Goal: Find specific page/section

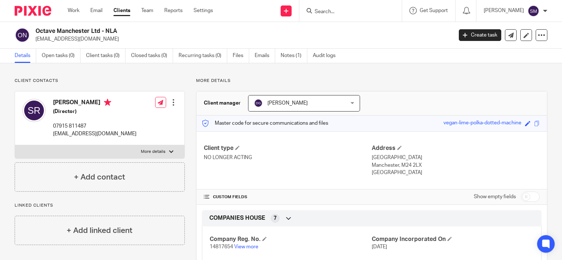
click at [365, 10] on input "Search" at bounding box center [347, 12] width 66 height 7
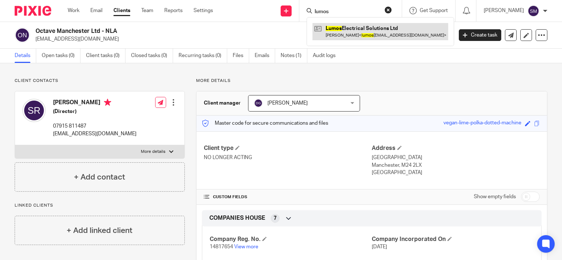
type input "lumos"
click at [393, 33] on link at bounding box center [380, 31] width 136 height 17
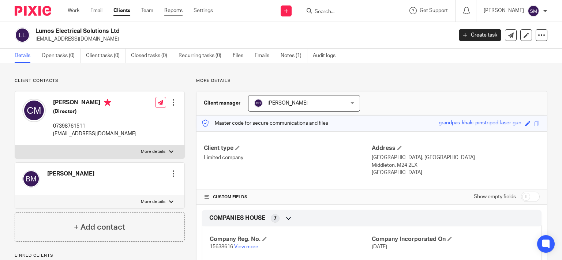
click at [174, 12] on link "Reports" at bounding box center [173, 10] width 18 height 7
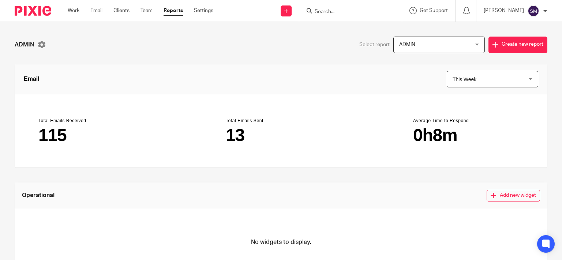
click at [433, 44] on span "ADMIN" at bounding box center [433, 44] width 68 height 15
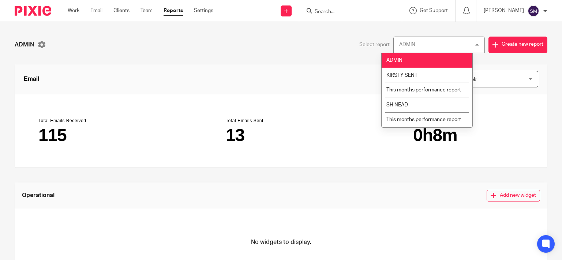
click at [433, 44] on div "ADMIN [GEOGRAPHIC_DATA]" at bounding box center [438, 45] width 91 height 16
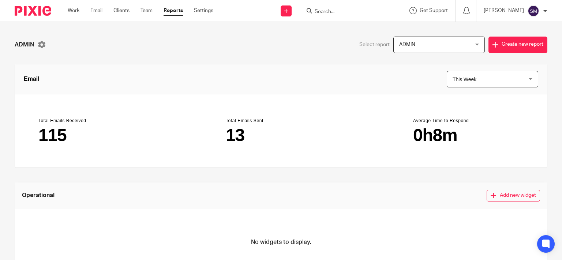
click at [452, 78] on span "This Week" at bounding box center [464, 79] width 24 height 6
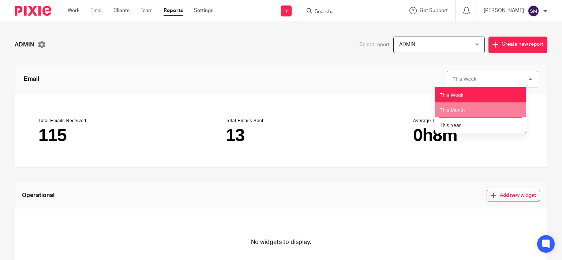
click at [457, 113] on span "This Month" at bounding box center [452, 110] width 25 height 6
